Goal: Find specific page/section: Find specific page/section

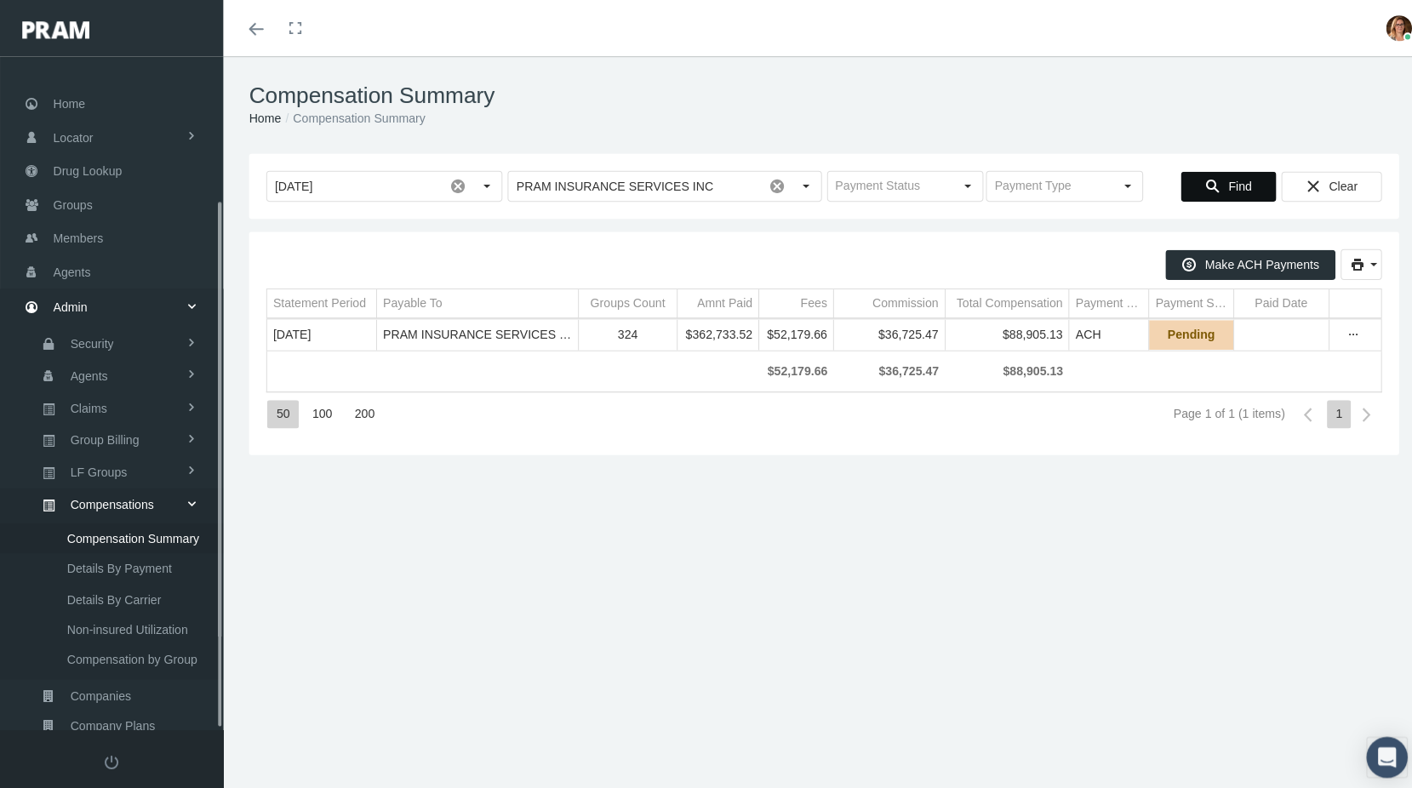
scroll to position [180, 0]
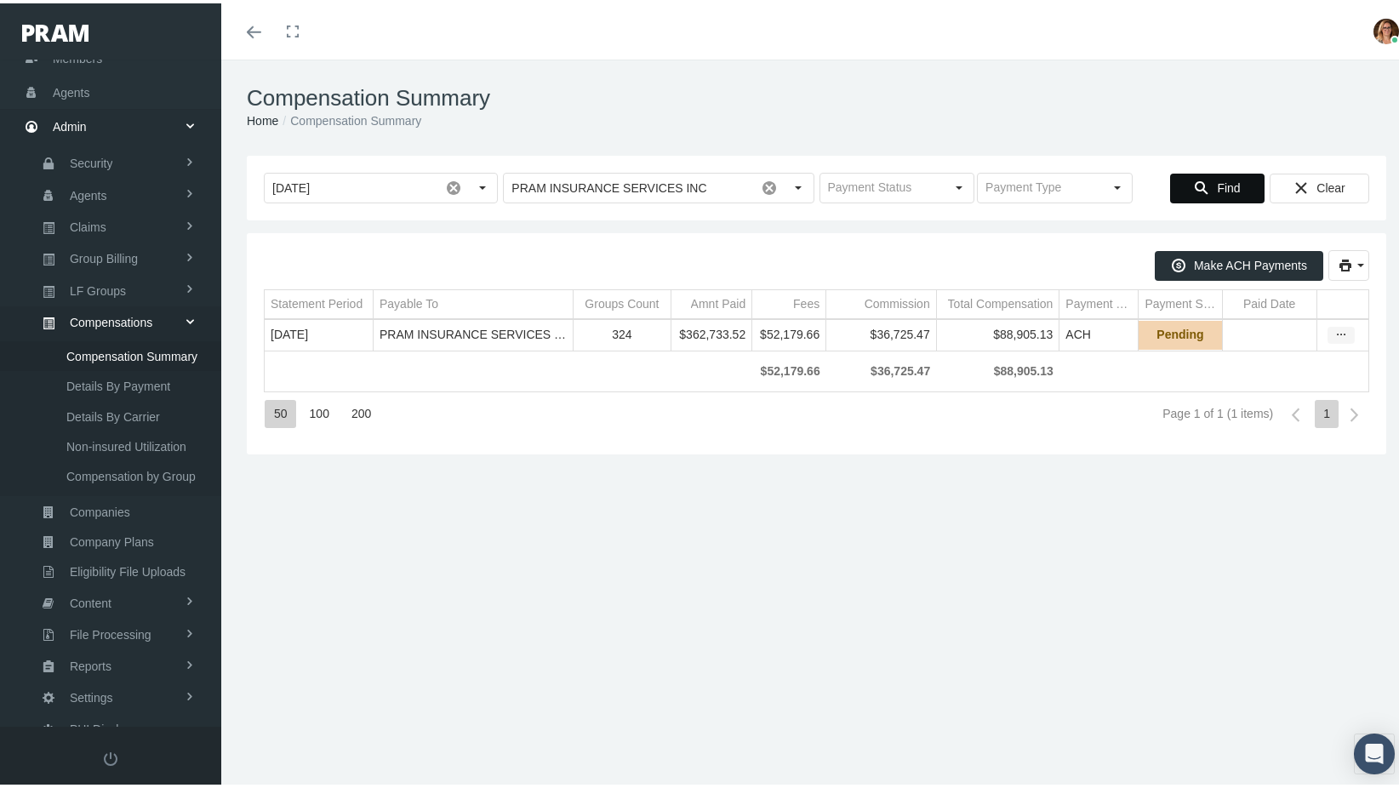
click at [1334, 334] on icon "more" at bounding box center [1341, 331] width 15 height 15
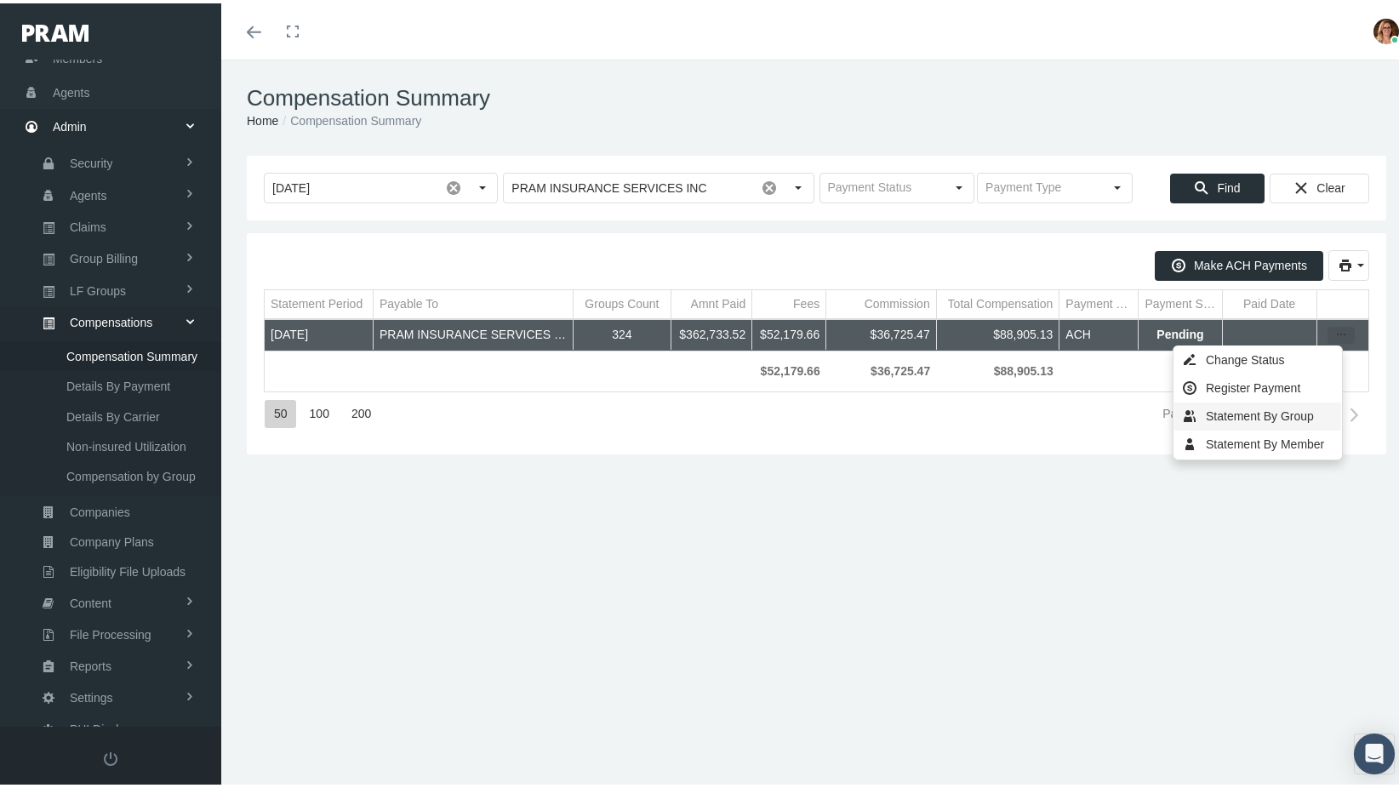
click at [1232, 411] on div "Statement By Group" at bounding box center [1257, 413] width 167 height 28
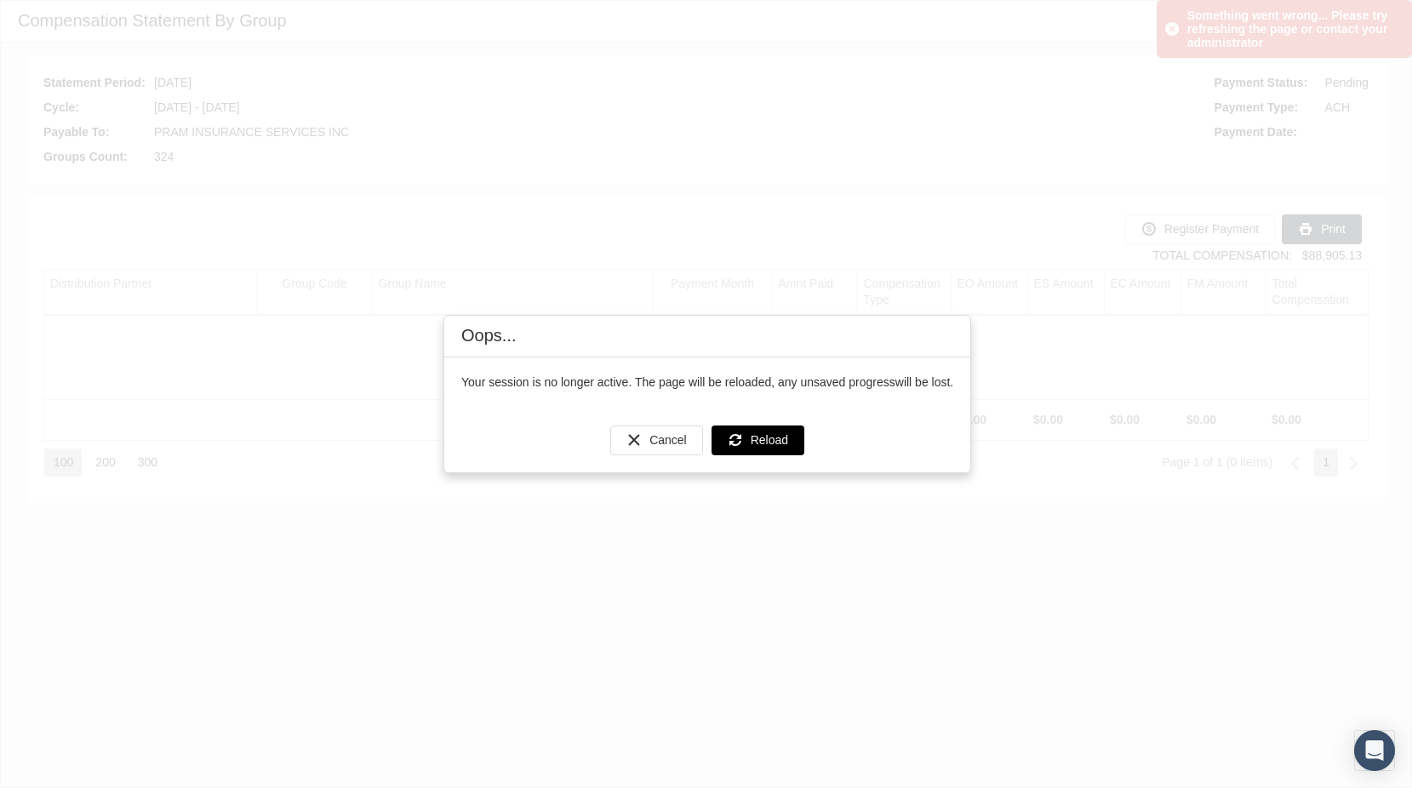
click at [751, 431] on div "Reload" at bounding box center [757, 440] width 91 height 28
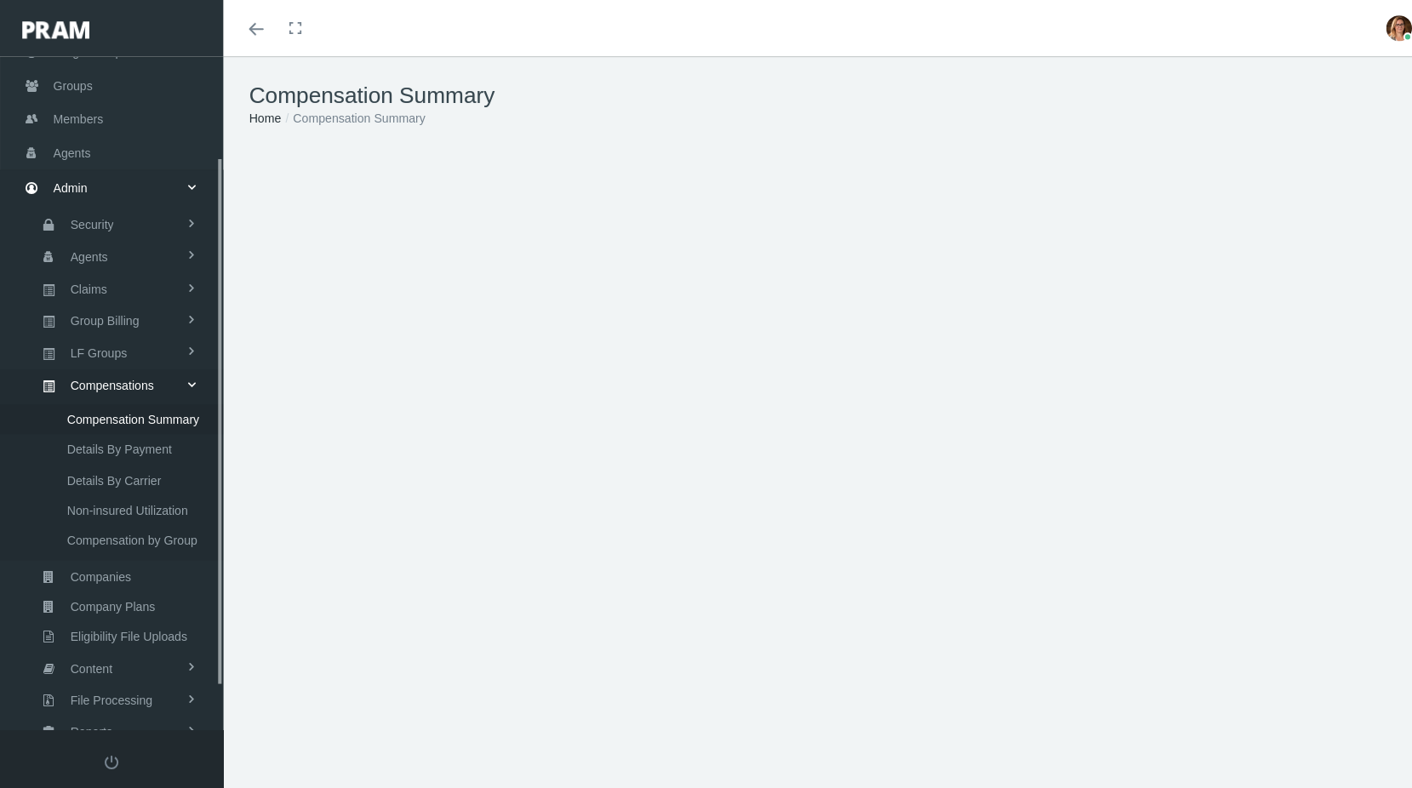
scroll to position [180, 0]
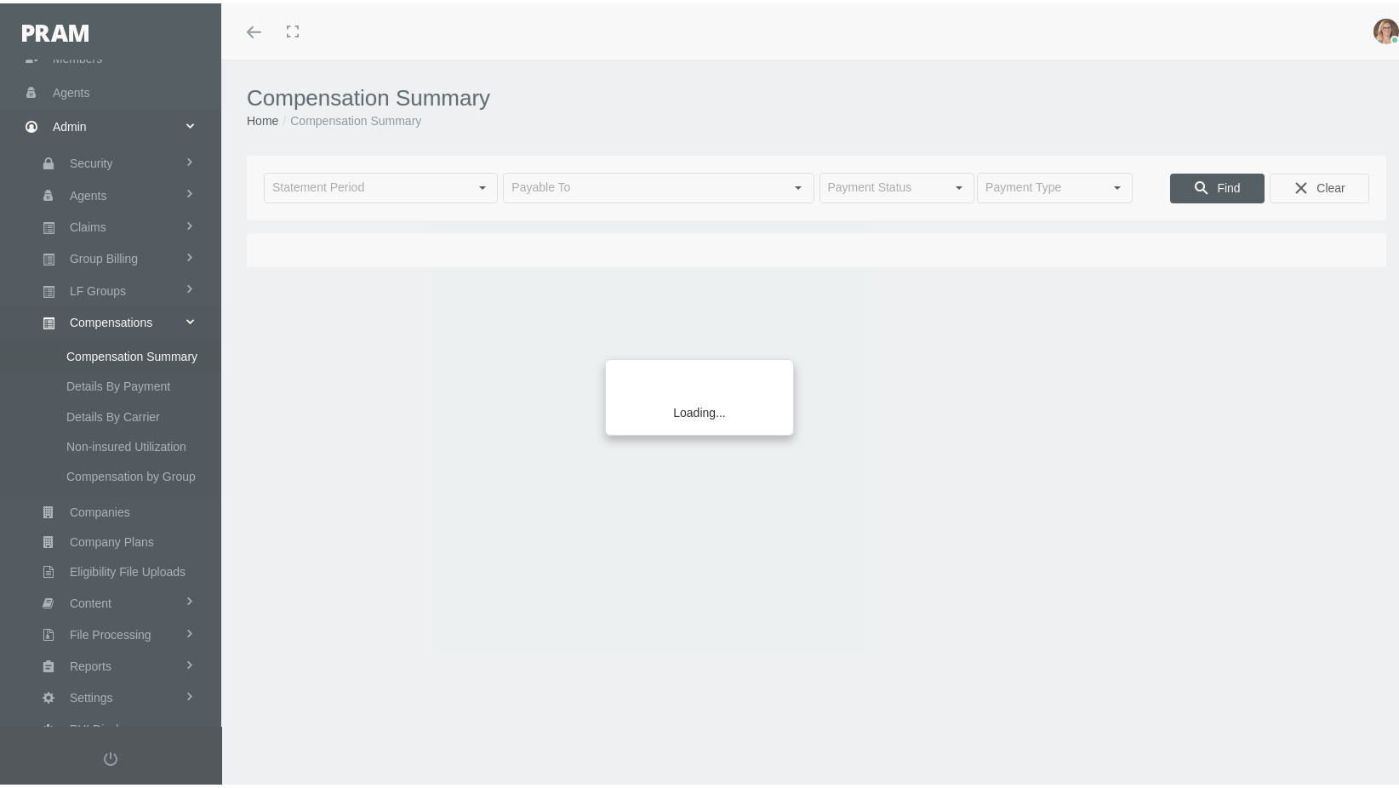
type input "[DATE]"
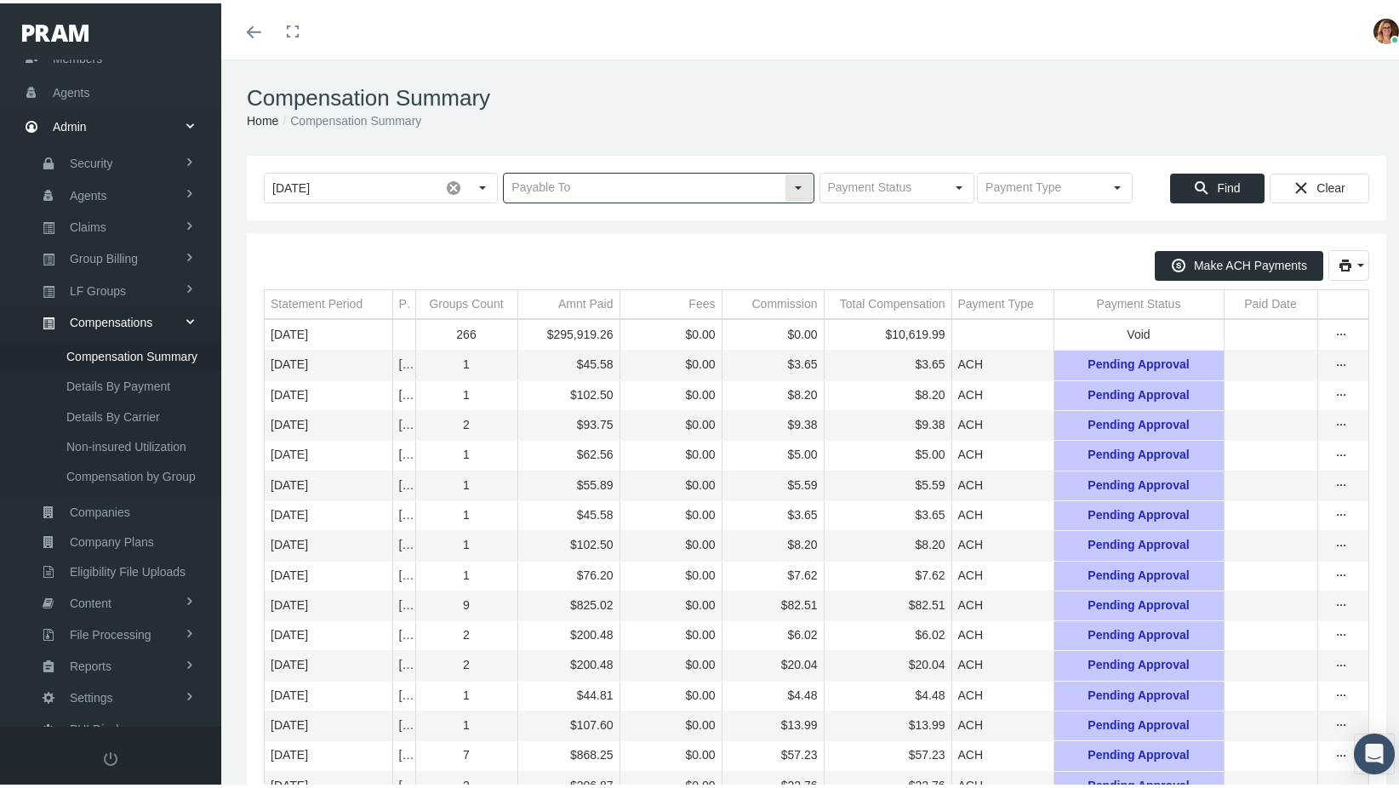
click at [683, 186] on input "text" at bounding box center [644, 184] width 280 height 29
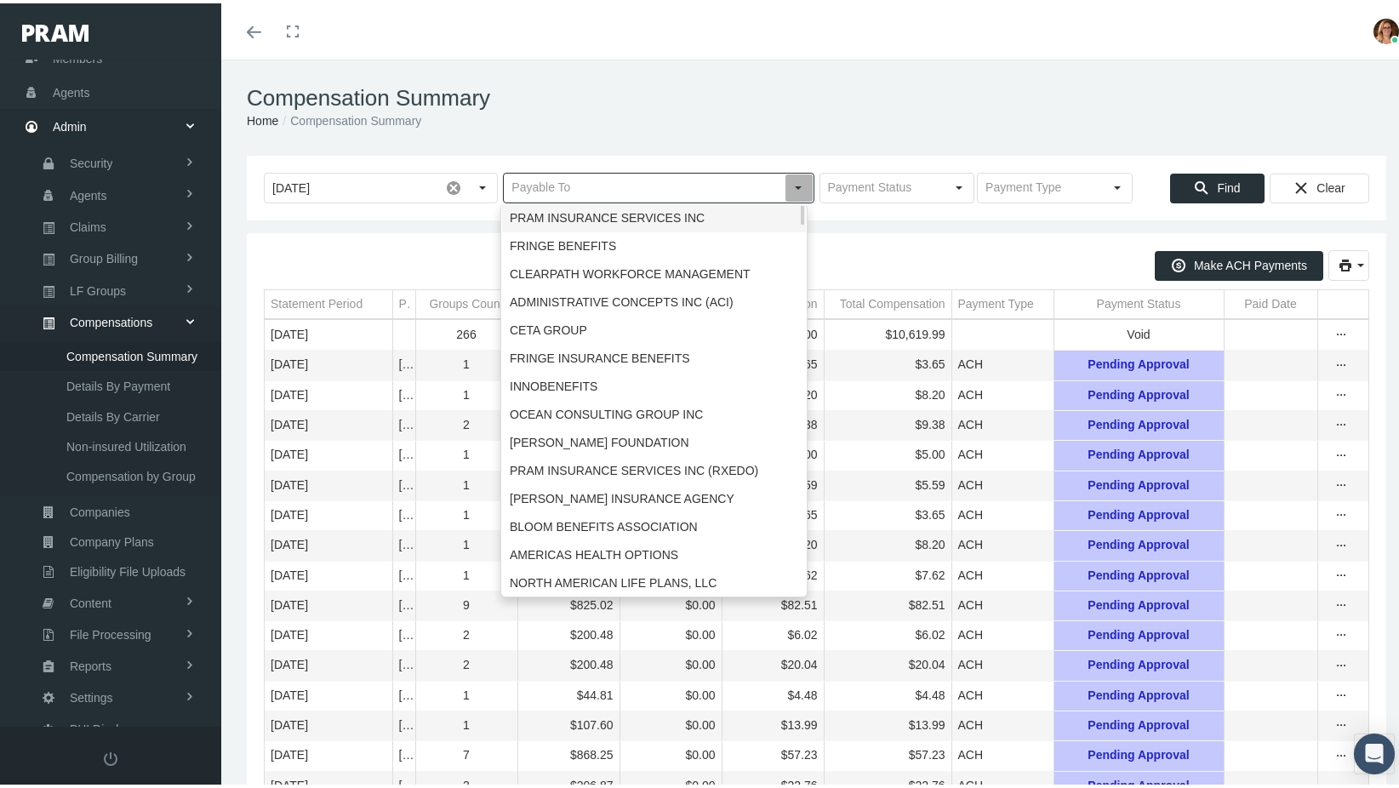
click at [663, 214] on div "PRAM INSURANCE SERVICES INC" at bounding box center [654, 215] width 304 height 28
type input "PRAM INSURANCE SERVICES INC"
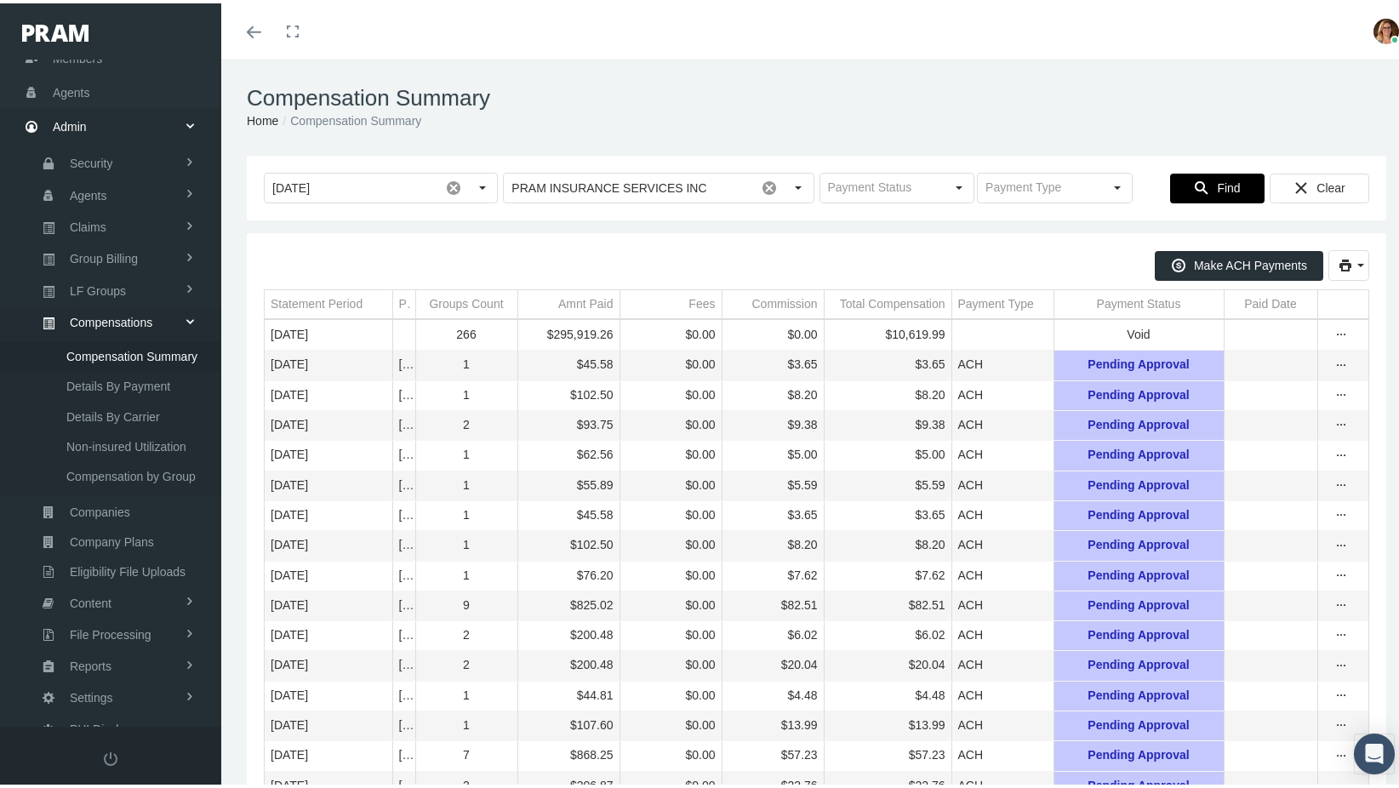
click at [1224, 178] on span "Find" at bounding box center [1228, 185] width 23 height 14
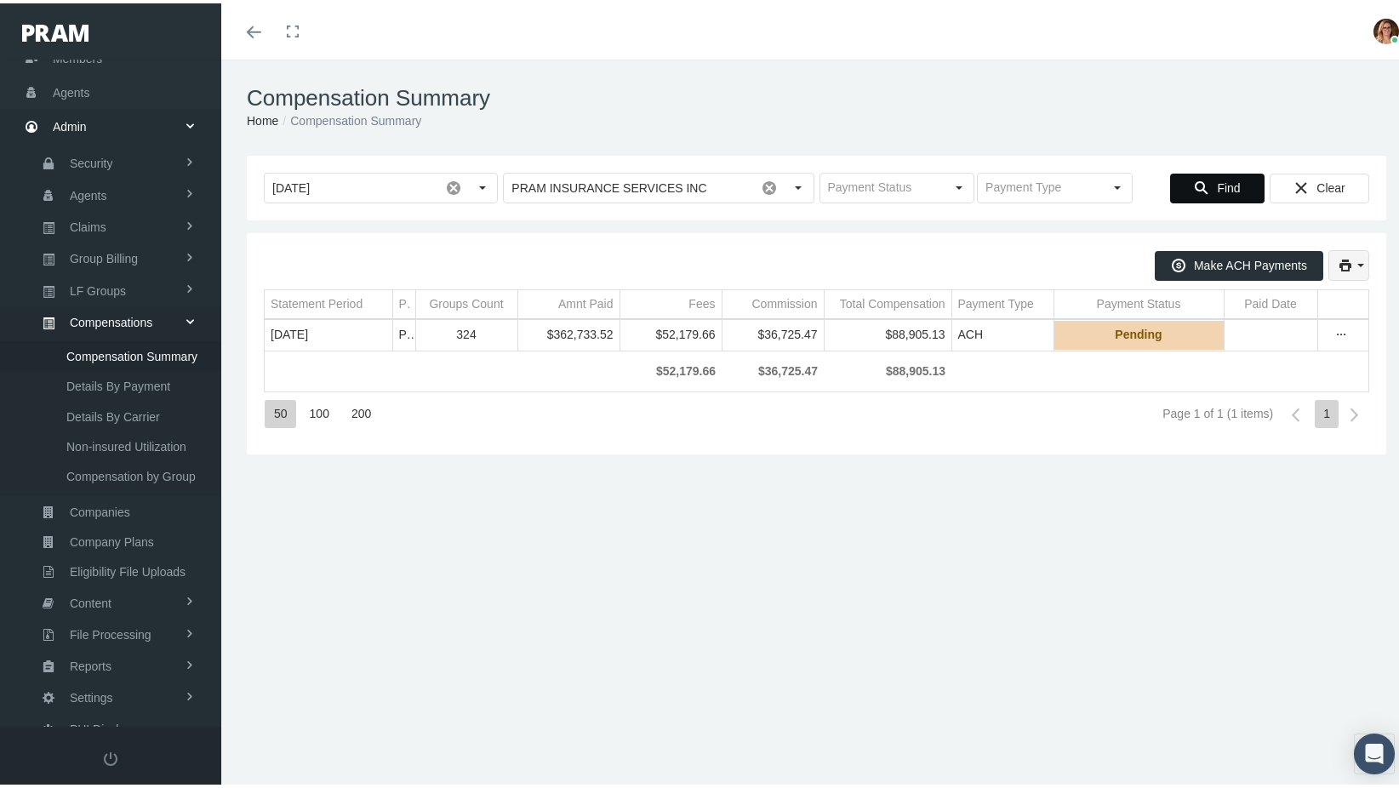
click at [1353, 264] on icon "print" at bounding box center [1360, 261] width 15 height 15
click at [1353, 261] on icon "print" at bounding box center [1360, 261] width 15 height 15
click at [1334, 334] on icon "more" at bounding box center [1341, 331] width 15 height 15
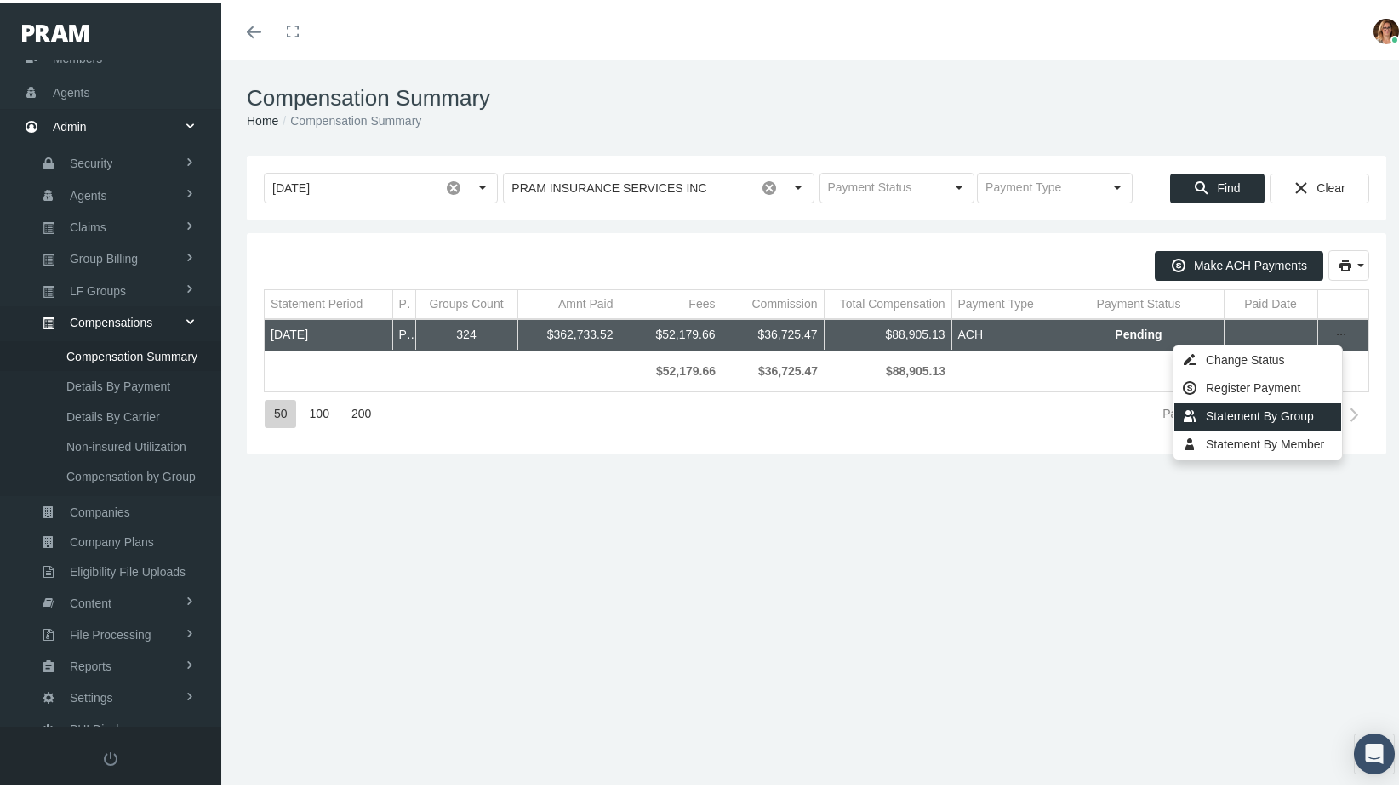
click at [1231, 411] on div "Statement By Group" at bounding box center [1257, 413] width 167 height 28
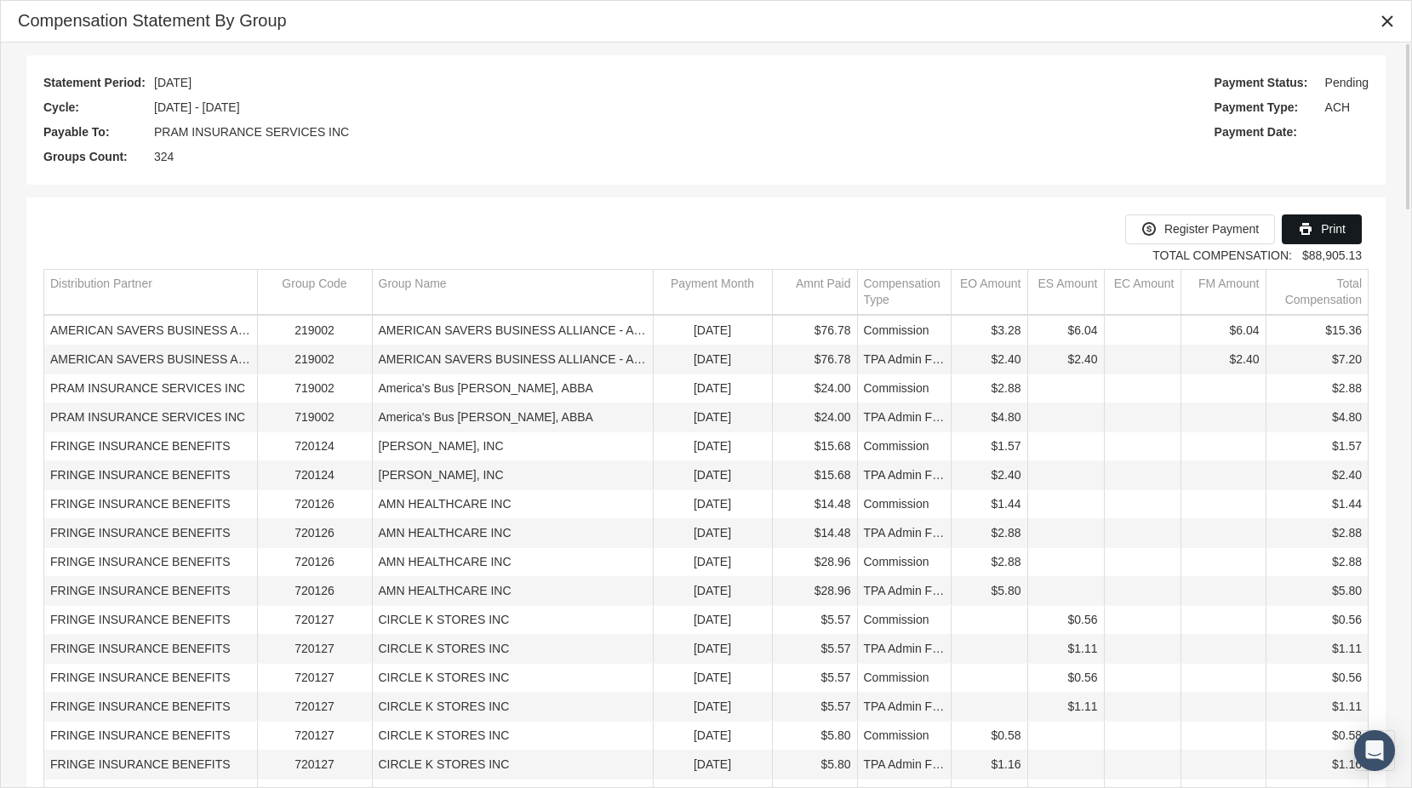
click at [1332, 228] on span "Print" at bounding box center [1333, 229] width 25 height 14
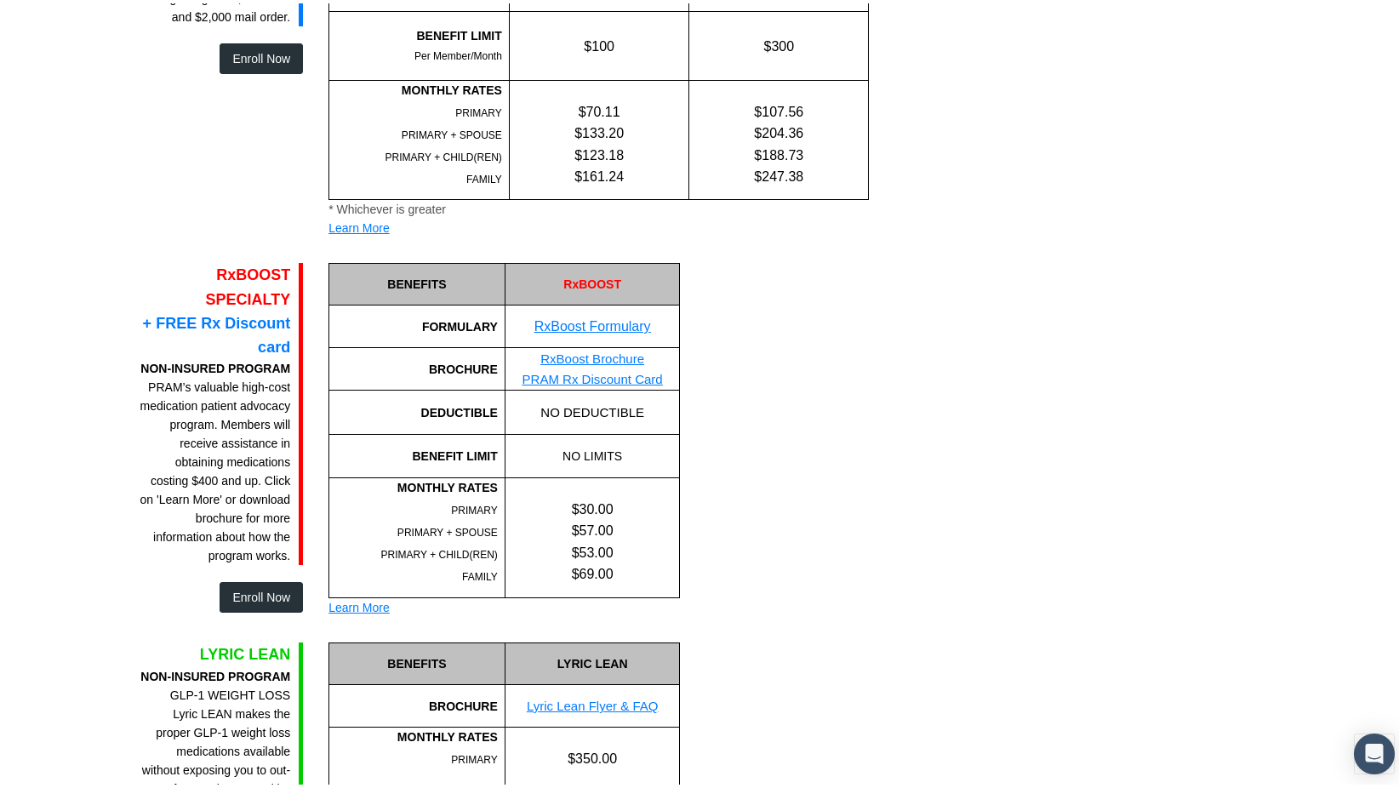
scroll to position [2247, 0]
